Goal: Find specific page/section: Find specific page/section

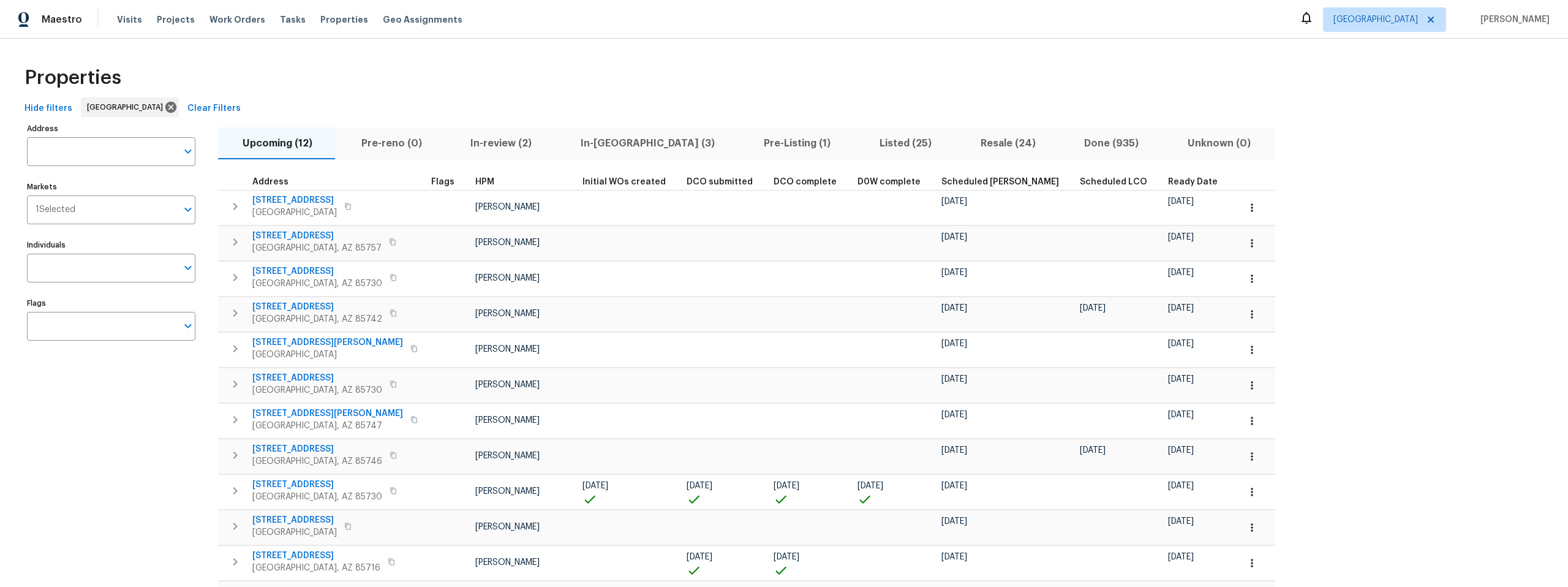
scroll to position [89, 0]
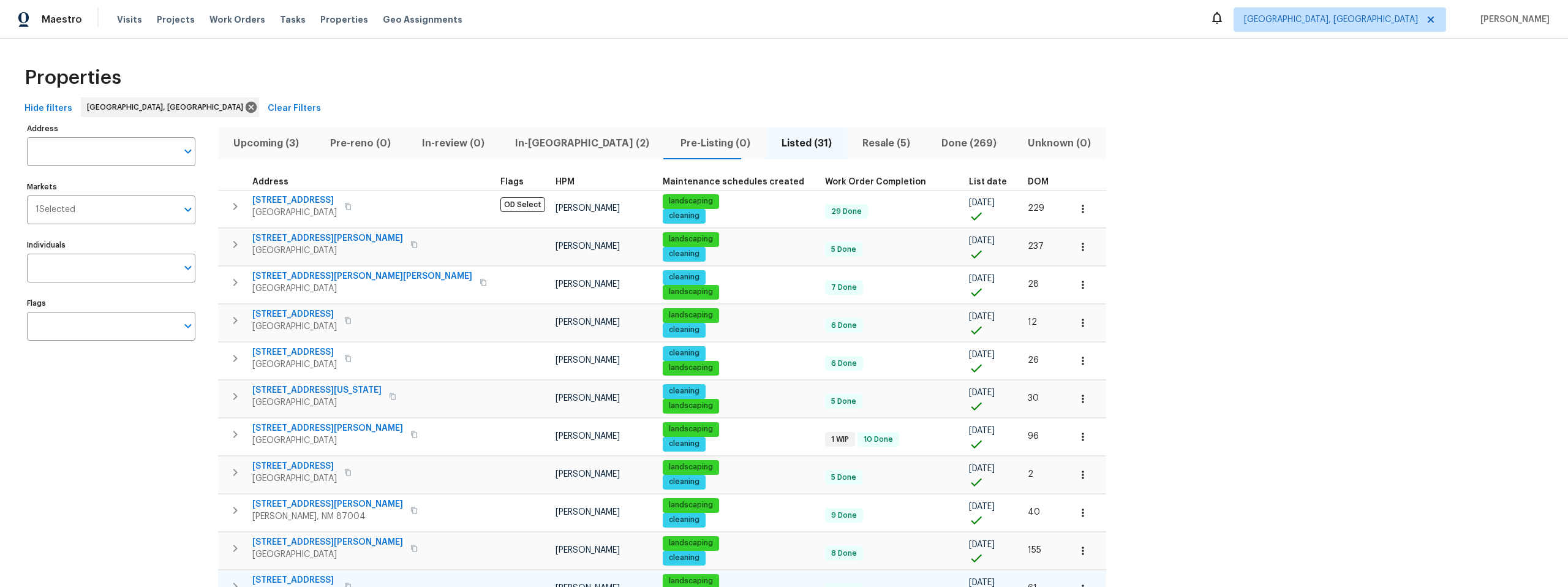
scroll to position [318, 0]
